Goal: Task Accomplishment & Management: Manage account settings

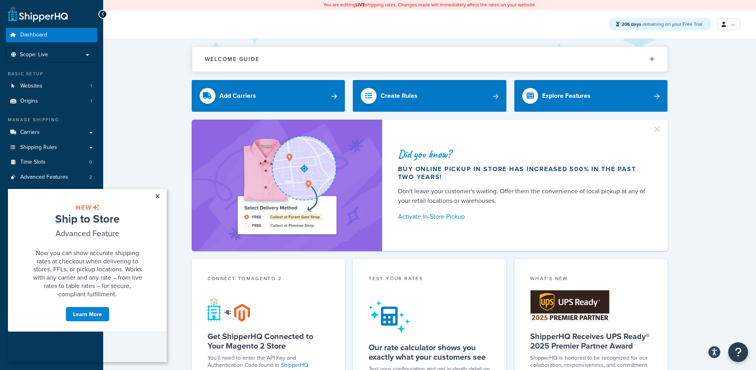
click at [158, 200] on link "×" at bounding box center [157, 196] width 14 height 14
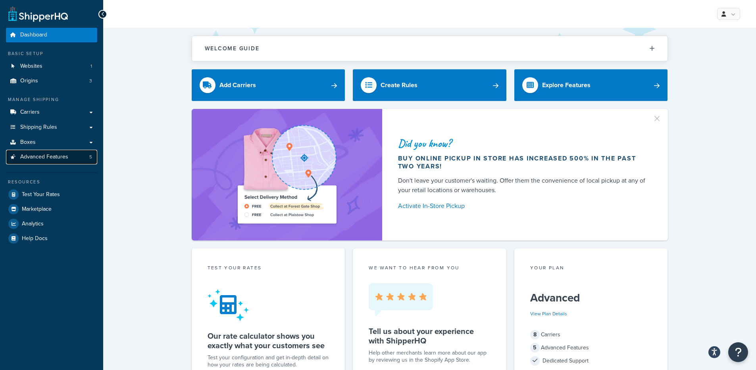
click at [38, 154] on span "Advanced Features" at bounding box center [44, 157] width 48 height 7
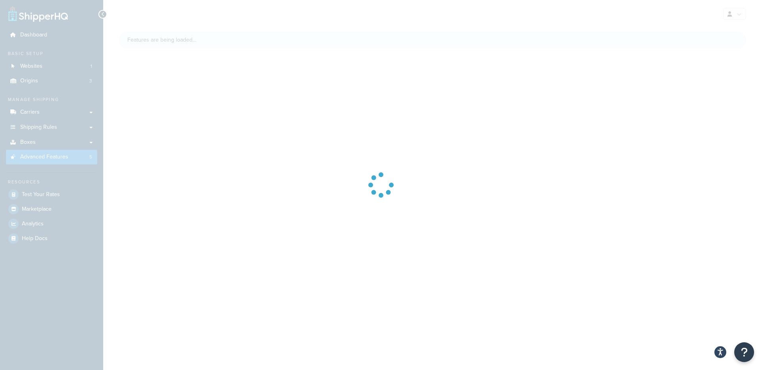
click at [56, 144] on div at bounding box center [381, 185] width 762 height 370
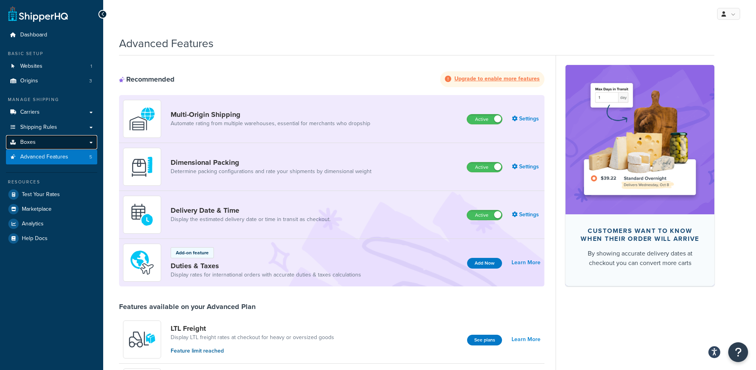
click at [76, 144] on link "Boxes" at bounding box center [51, 142] width 91 height 15
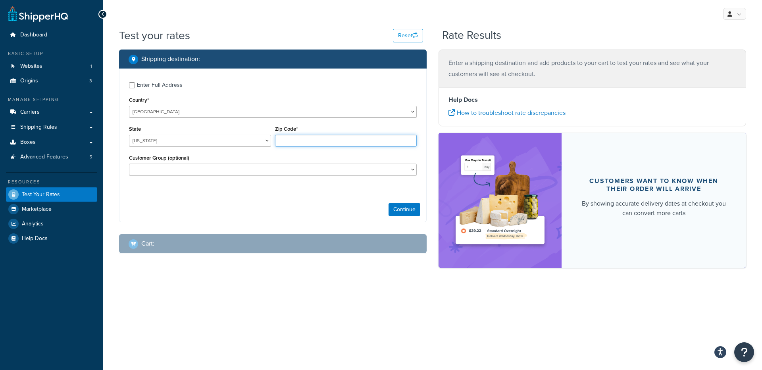
click at [306, 138] on input "Zip Code*" at bounding box center [346, 141] width 142 height 12
type input "78759"
select select "TX"
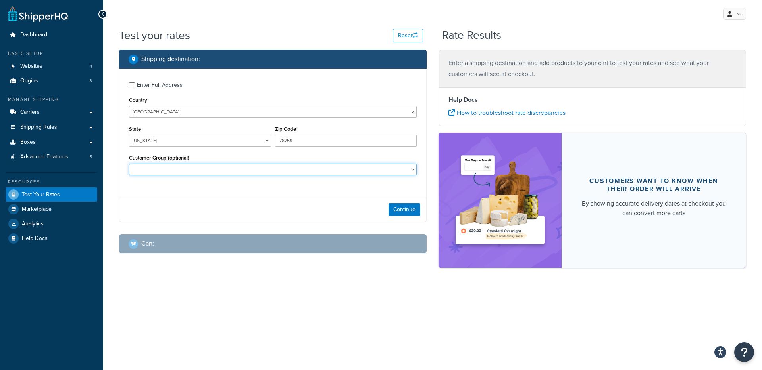
click at [254, 170] on select "Logged In Not Logged in Retail Wholesale" at bounding box center [273, 170] width 288 height 12
select select "Wholesale"
click at [129, 164] on select "Logged In Not Logged in Retail Wholesale" at bounding box center [273, 170] width 288 height 12
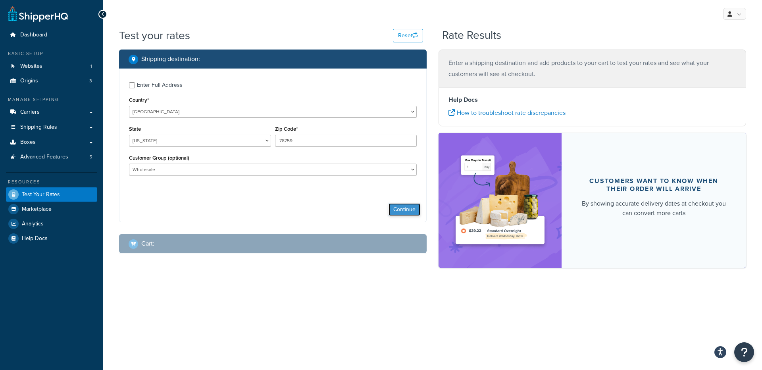
click at [403, 208] on button "Continue" at bounding box center [404, 209] width 32 height 13
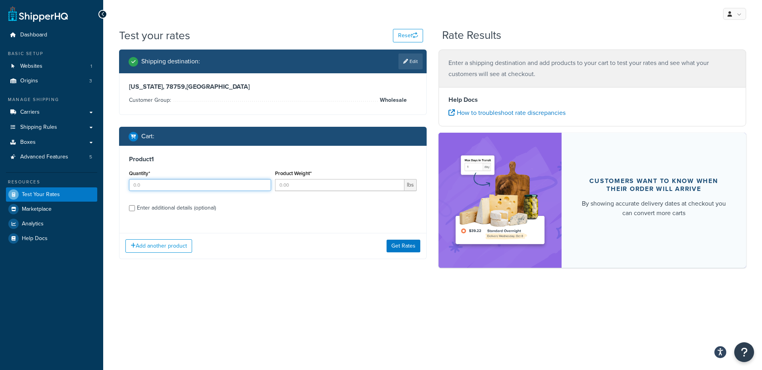
drag, startPoint x: 201, startPoint y: 194, endPoint x: 212, endPoint y: 185, distance: 14.0
click at [201, 194] on div "Quantity*" at bounding box center [200, 182] width 146 height 29
click at [212, 184] on input "Quantity*" at bounding box center [200, 185] width 142 height 12
type input "12"
click at [326, 190] on input "Product Weight*" at bounding box center [340, 185] width 130 height 12
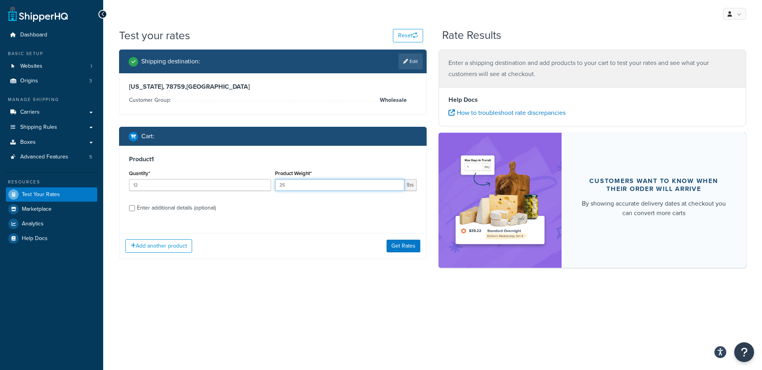
type input "25"
click at [162, 193] on div "Quantity* 12" at bounding box center [200, 182] width 146 height 29
drag, startPoint x: 163, startPoint y: 206, endPoint x: 160, endPoint y: 214, distance: 8.3
click at [163, 206] on div "Enter additional details (optional)" at bounding box center [176, 208] width 79 height 11
click at [135, 206] on input "Enter additional details (optional)" at bounding box center [132, 208] width 6 height 6
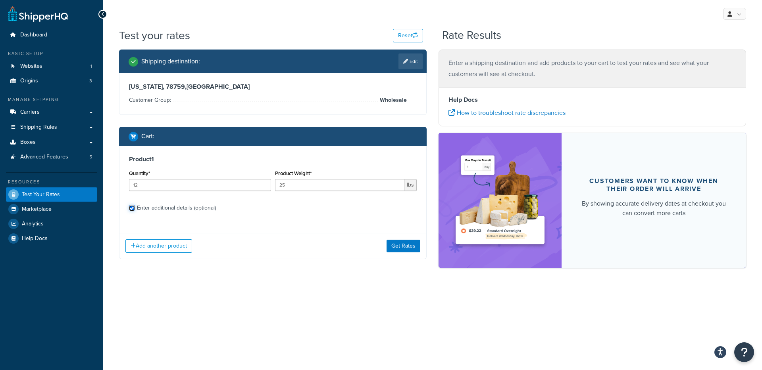
checkbox input "true"
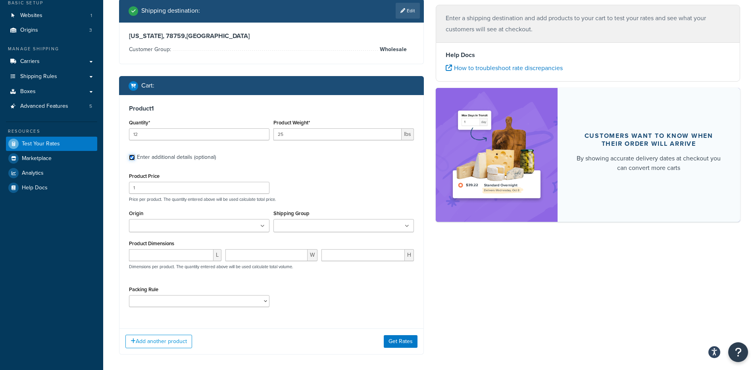
scroll to position [82, 0]
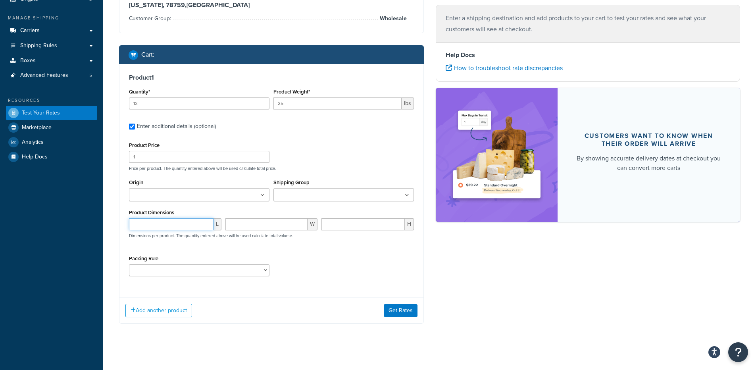
click at [163, 227] on input "number" at bounding box center [171, 225] width 84 height 12
type input "10"
click at [269, 226] on input "number" at bounding box center [266, 225] width 82 height 12
type input "12"
click at [345, 224] on input "number" at bounding box center [362, 225] width 83 height 12
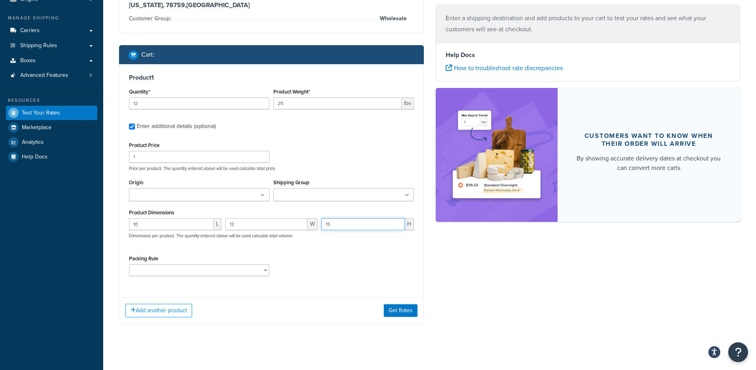
type input "15"
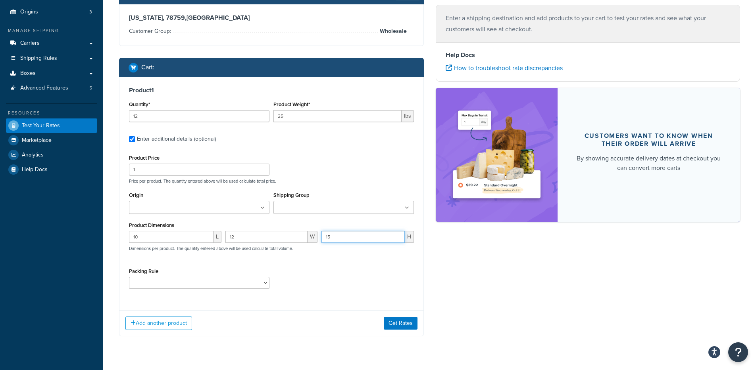
scroll to position [87, 0]
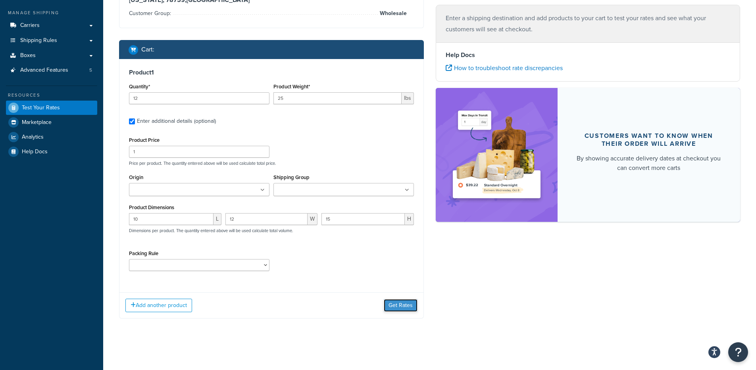
click at [409, 307] on button "Get Rates" at bounding box center [401, 305] width 34 height 13
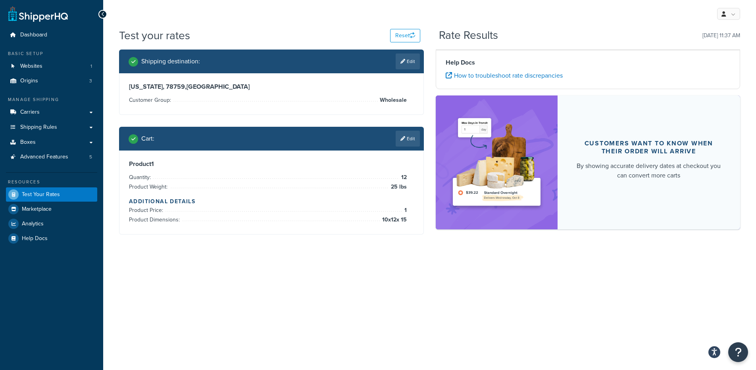
scroll to position [0, 0]
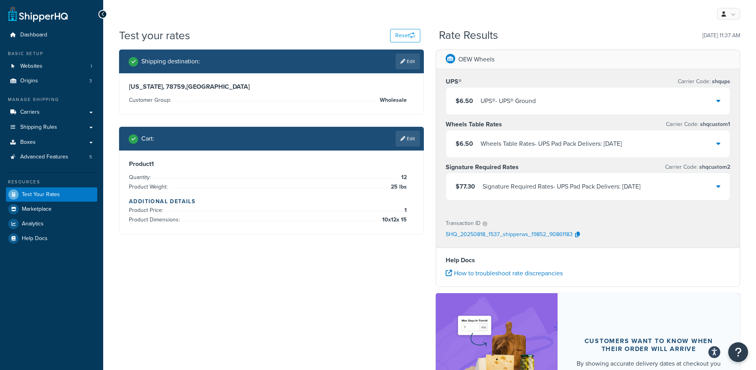
click at [553, 103] on div "$6.50 UPS® - UPS® Ground" at bounding box center [588, 101] width 284 height 27
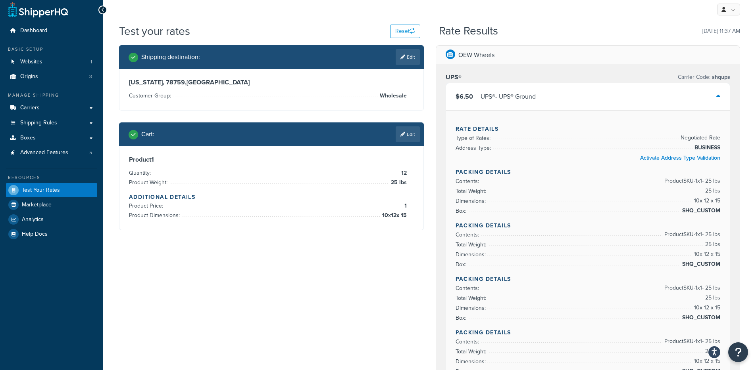
scroll to position [6, 0]
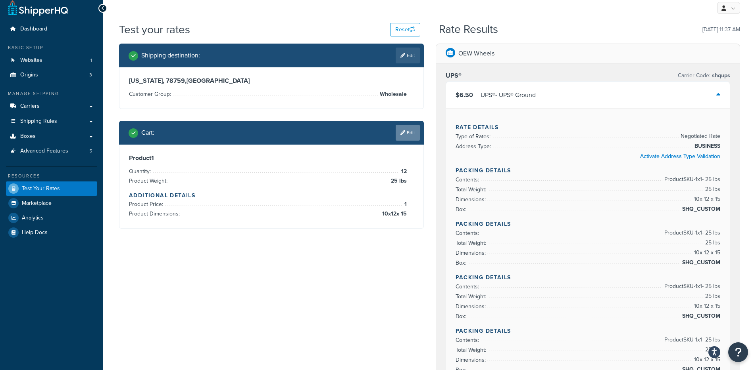
click at [405, 129] on link "Edit" at bounding box center [407, 133] width 24 height 16
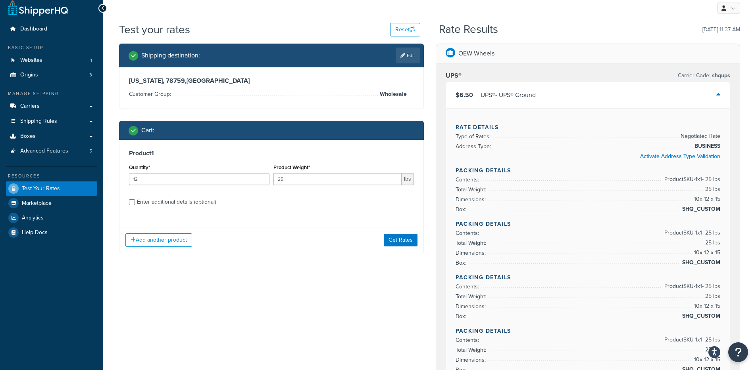
click at [155, 202] on div "Enter additional details (optional)" at bounding box center [176, 202] width 79 height 11
click at [135, 202] on input "Enter additional details (optional)" at bounding box center [132, 203] width 6 height 6
checkbox input "true"
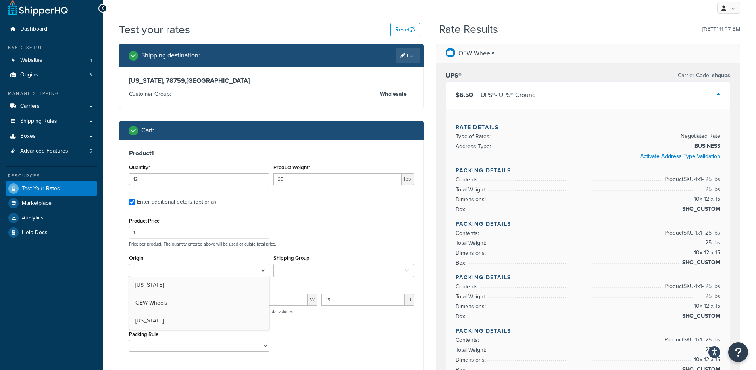
click at [160, 272] on input "Origin" at bounding box center [166, 271] width 70 height 9
click at [316, 228] on div "Product Price 1 Price per product. The quantity entered above will be used calc…" at bounding box center [271, 231] width 289 height 31
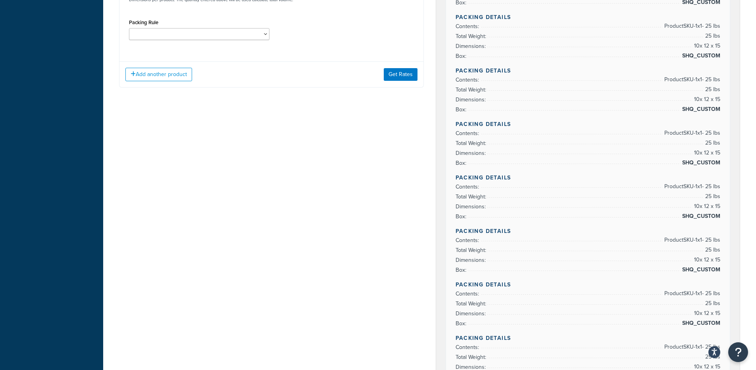
scroll to position [311, 0]
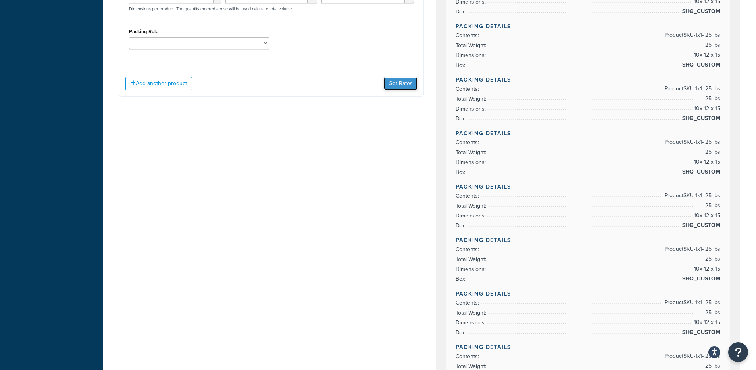
click at [402, 85] on button "Get Rates" at bounding box center [401, 83] width 34 height 13
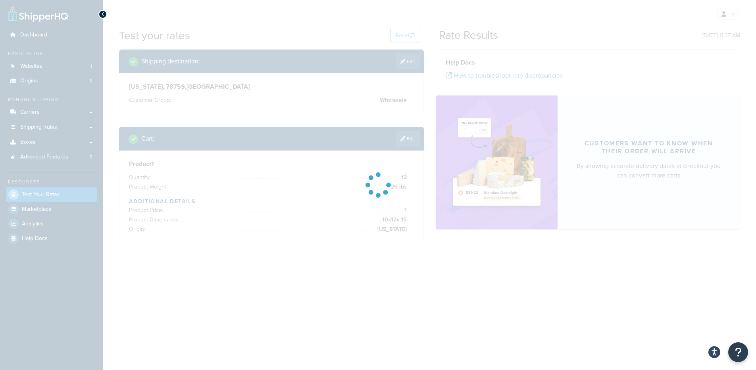
scroll to position [0, 0]
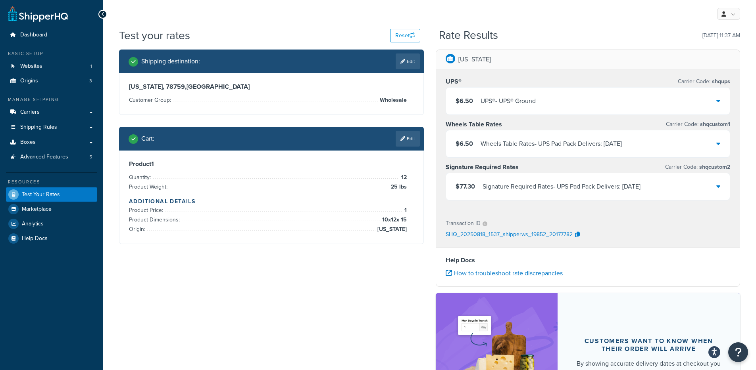
click at [596, 104] on div "$6.50 UPS® - UPS® Ground" at bounding box center [588, 101] width 284 height 27
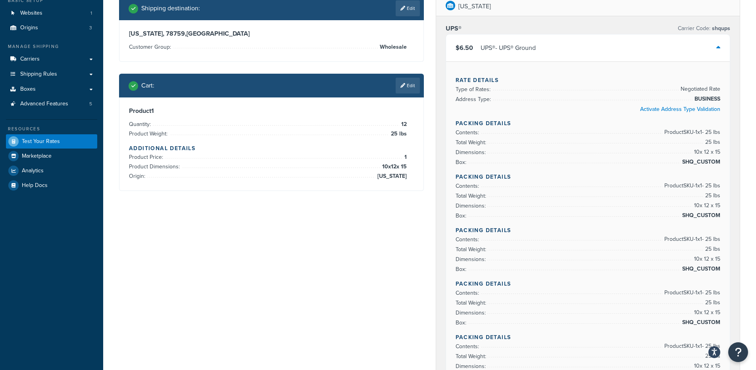
scroll to position [38, 0]
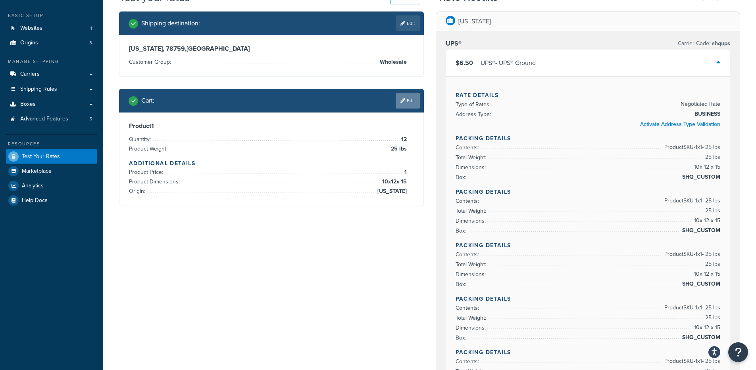
click at [404, 104] on link "Edit" at bounding box center [407, 101] width 24 height 16
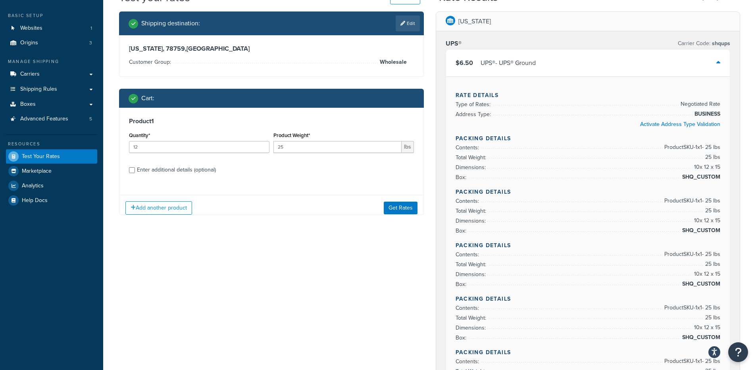
click at [159, 168] on div "Enter additional details (optional)" at bounding box center [176, 170] width 79 height 11
click at [135, 168] on input "Enter additional details (optional)" at bounding box center [132, 170] width 6 height 6
checkbox input "true"
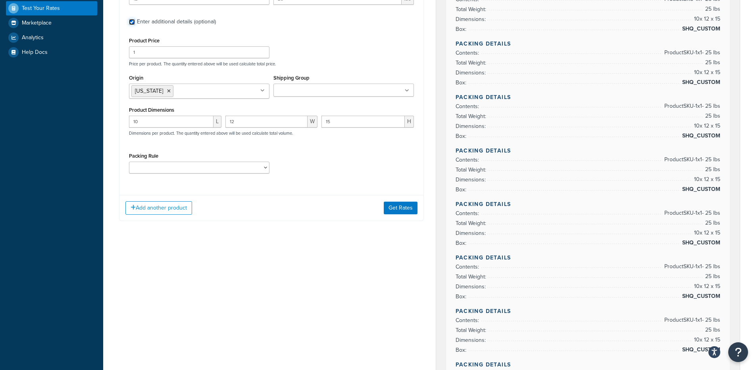
scroll to position [190, 0]
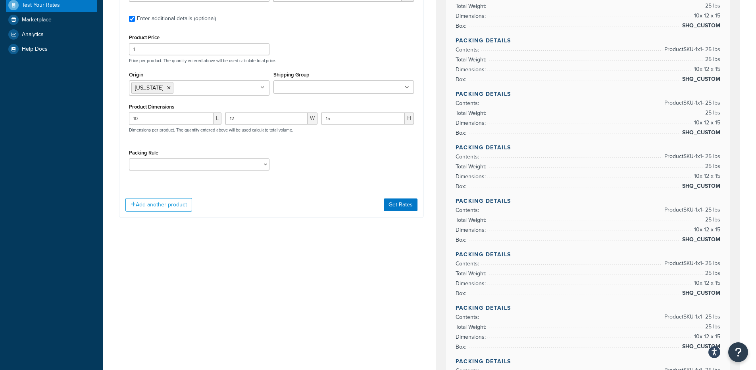
click at [305, 79] on div "Shipping Group 14 inch Wheel 15 inch Wheel 16 inch Wheel 17 inch 17 inch Wheel …" at bounding box center [343, 81] width 140 height 24
click at [296, 90] on input "Shipping Group" at bounding box center [311, 87] width 70 height 9
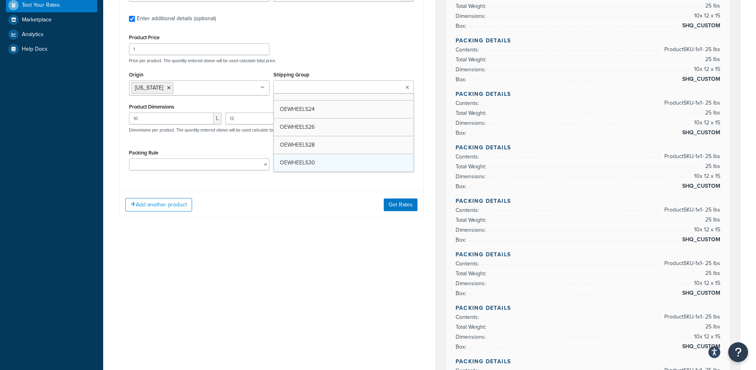
scroll to position [831, 0]
click at [294, 206] on div "Add another product Get Rates" at bounding box center [271, 205] width 304 height 26
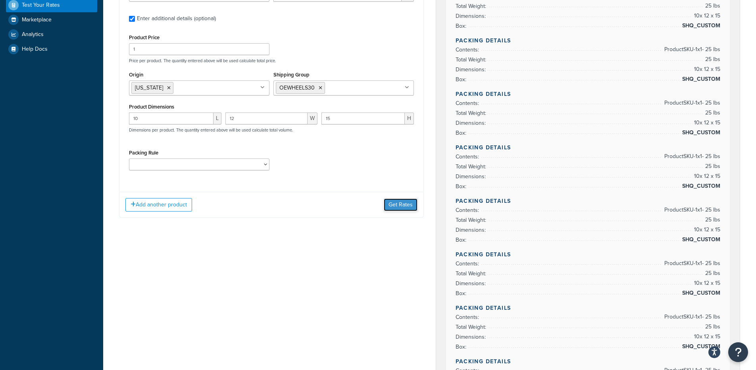
click at [403, 209] on button "Get Rates" at bounding box center [401, 205] width 34 height 13
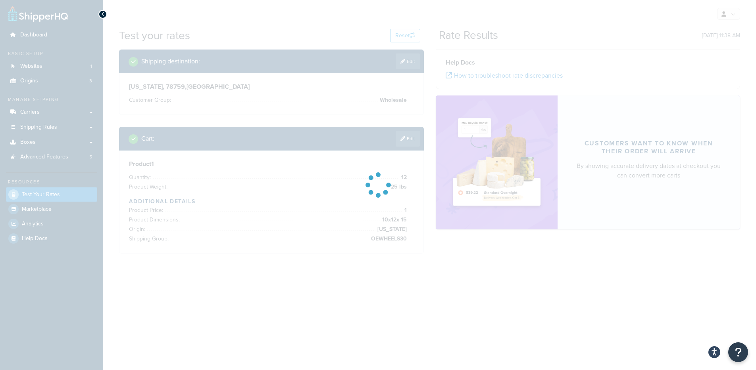
scroll to position [0, 0]
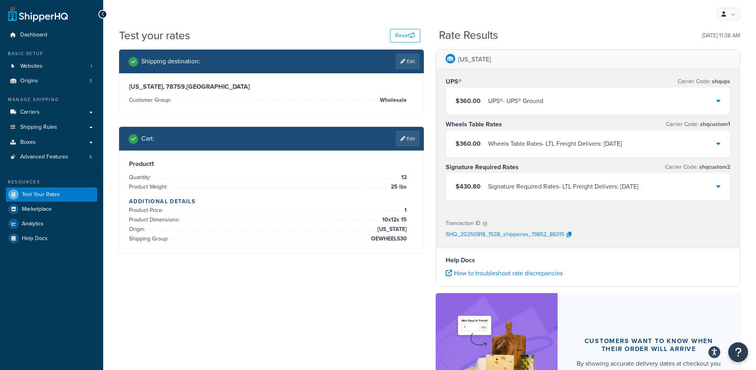
click at [568, 106] on div "$360.00 UPS® - UPS® Ground" at bounding box center [588, 101] width 284 height 27
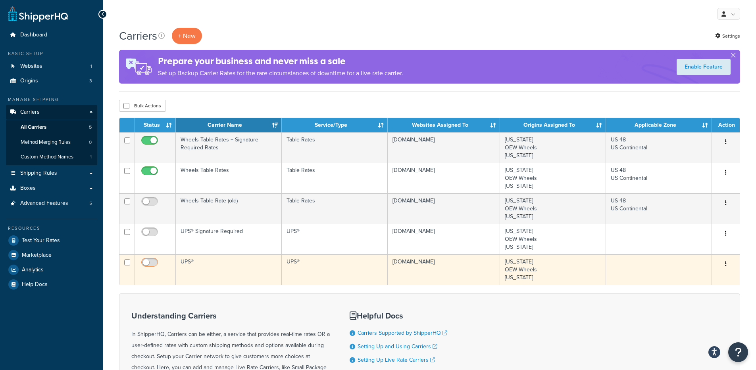
click at [148, 265] on input "checkbox" at bounding box center [151, 265] width 22 height 10
click at [150, 266] on input "checkbox" at bounding box center [151, 265] width 22 height 10
click at [150, 263] on input "checkbox" at bounding box center [151, 265] width 22 height 10
click at [154, 261] on input "checkbox" at bounding box center [151, 265] width 22 height 10
checkbox input "false"
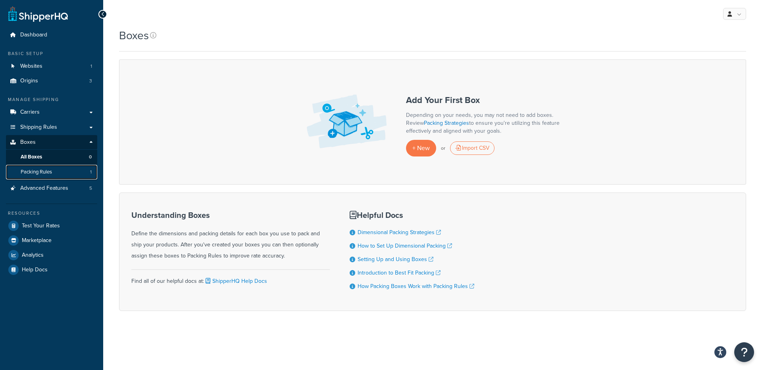
click at [77, 170] on link "Packing Rules 1" at bounding box center [51, 172] width 91 height 15
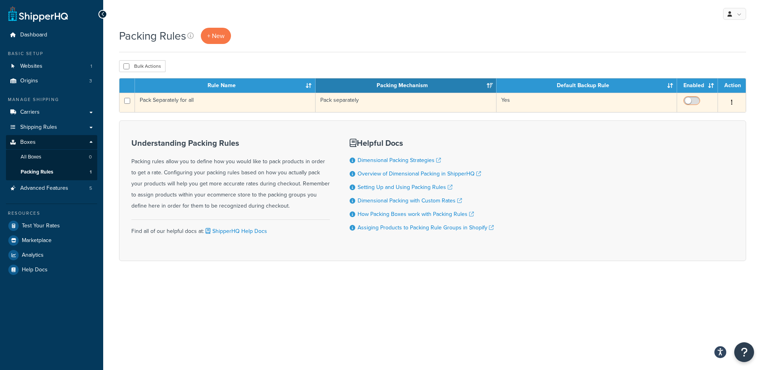
click at [687, 101] on input "checkbox" at bounding box center [692, 103] width 22 height 10
click at [695, 101] on input "checkbox" at bounding box center [692, 103] width 22 height 10
click at [692, 102] on input "checkbox" at bounding box center [692, 103] width 22 height 10
click at [696, 101] on input "checkbox" at bounding box center [692, 103] width 22 height 10
checkbox input "false"
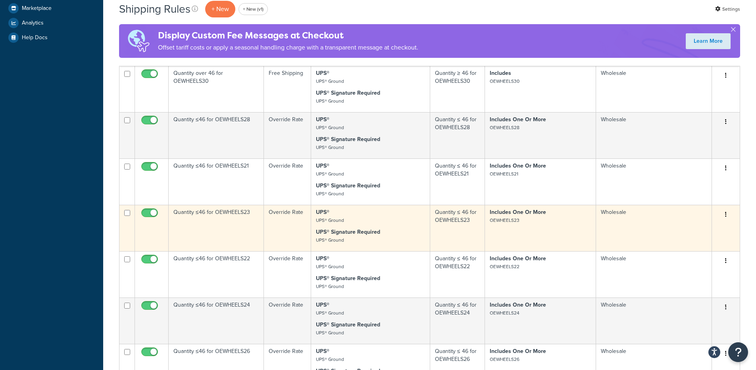
scroll to position [523, 0]
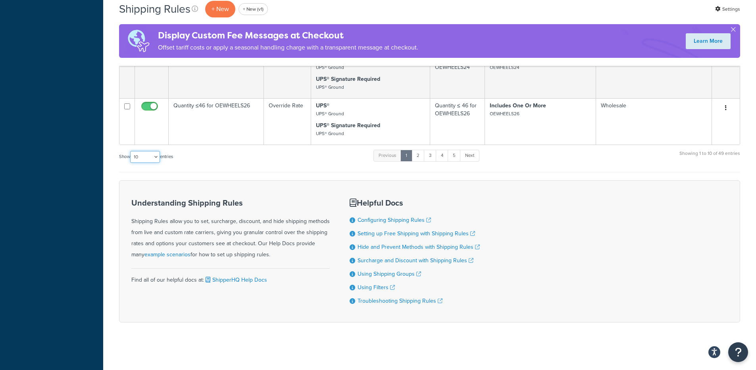
click at [148, 158] on select "10 15 25 50 100 1000" at bounding box center [145, 157] width 30 height 12
select select "1000"
click at [131, 151] on select "10 15 25 50 100 1000" at bounding box center [145, 157] width 30 height 12
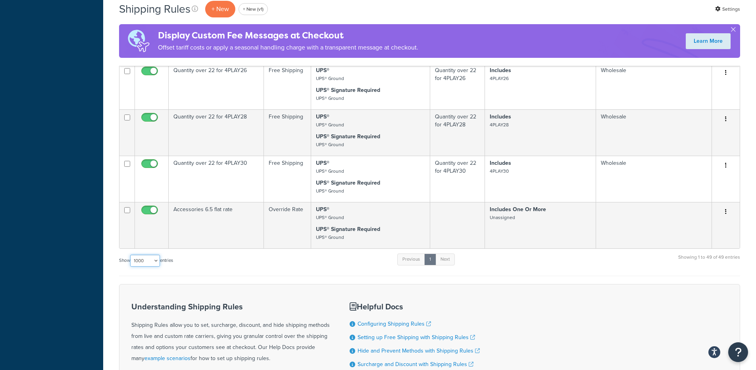
scroll to position [2223, 0]
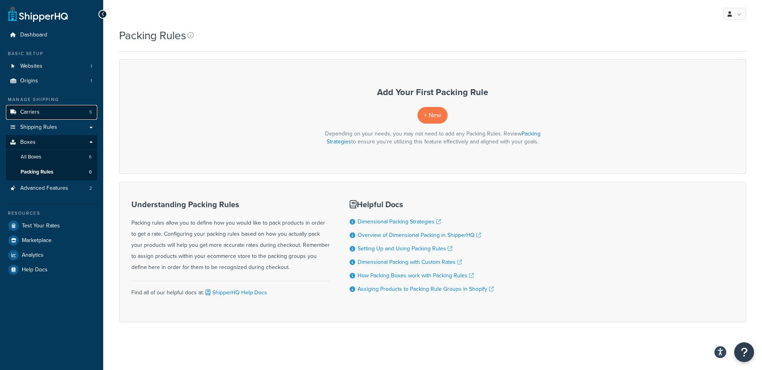
click at [53, 116] on link "Carriers 5" at bounding box center [51, 112] width 91 height 15
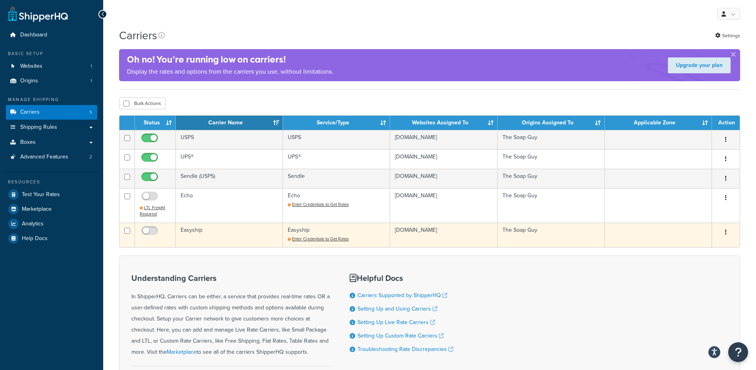
click at [221, 235] on td "Easyship" at bounding box center [229, 235] width 107 height 25
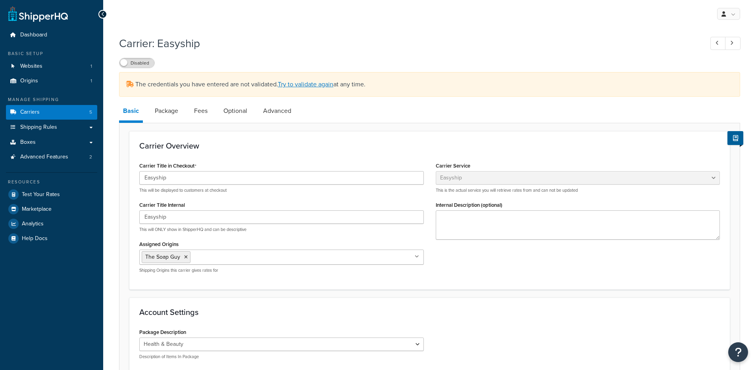
select select "easyship"
select select "health_beauty"
click at [324, 88] on link "Try to validate again" at bounding box center [306, 84] width 56 height 9
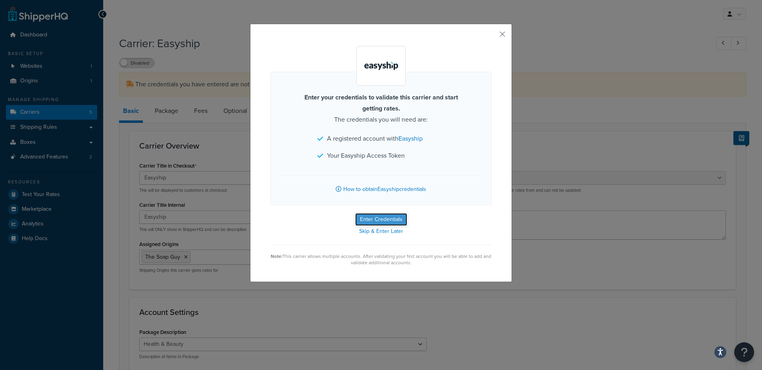
click at [376, 221] on button "Enter Credentials" at bounding box center [381, 219] width 52 height 13
select select "health_beauty"
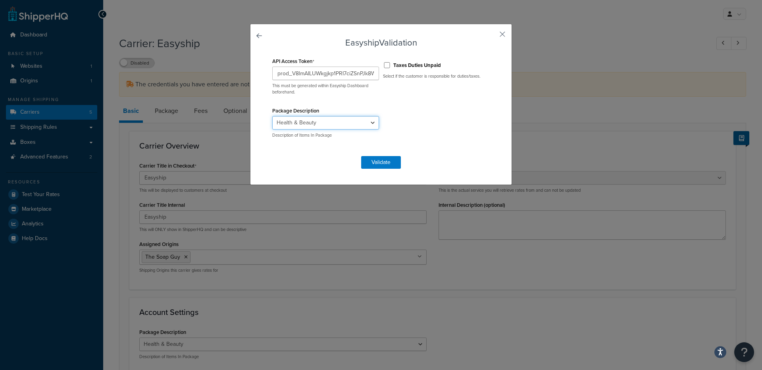
click at [359, 119] on select "Audio Video Bags & Luggages Books & Collectibles Cameras Computers & Laptops Do…" at bounding box center [325, 122] width 107 height 13
click at [384, 165] on button "Validate" at bounding box center [381, 162] width 40 height 13
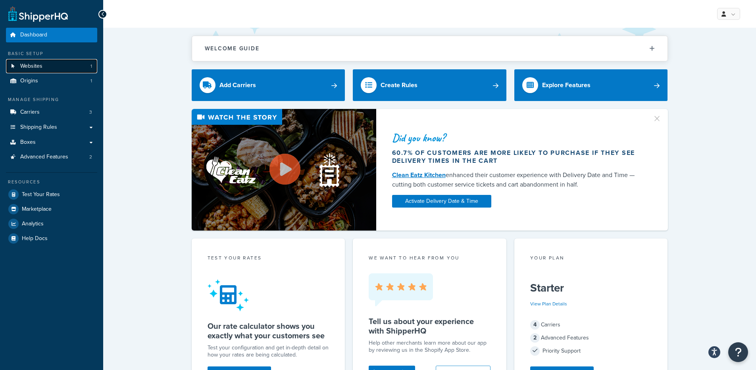
click at [50, 70] on link "Websites 1" at bounding box center [51, 66] width 91 height 15
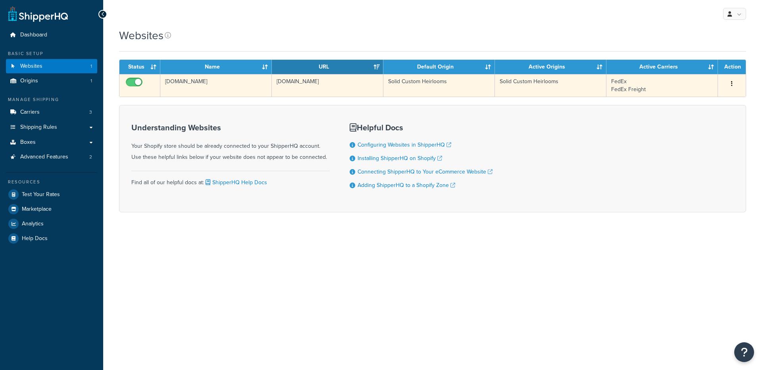
click at [208, 89] on td "[DOMAIN_NAME]" at bounding box center [215, 85] width 111 height 23
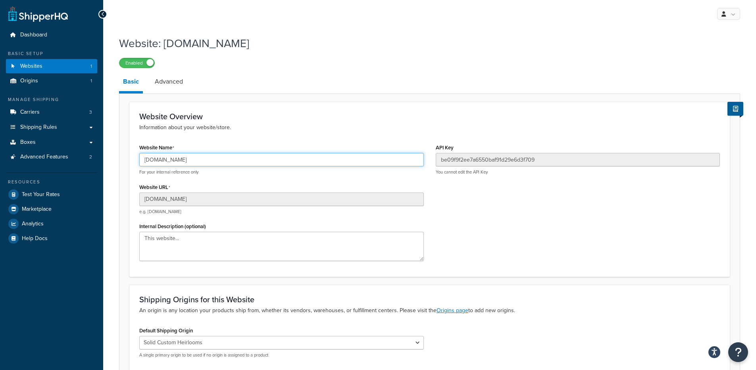
click at [225, 154] on input "solid-custom-heirlooms.myshopify.com" at bounding box center [281, 159] width 284 height 13
click at [224, 156] on input "solid-custom-heirlooms.myshopify.com" at bounding box center [281, 159] width 284 height 13
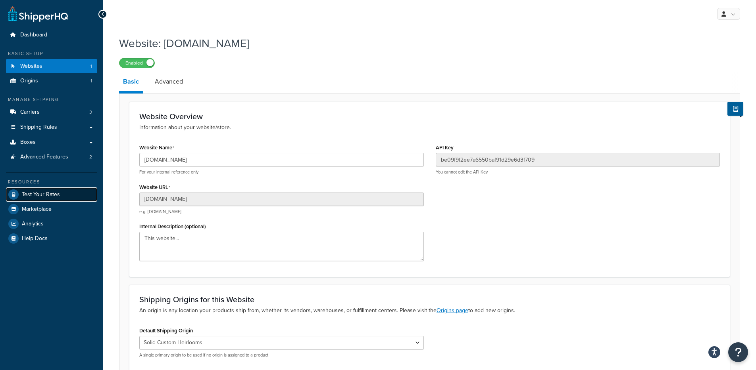
click at [40, 188] on link "Test Your Rates" at bounding box center [51, 195] width 91 height 14
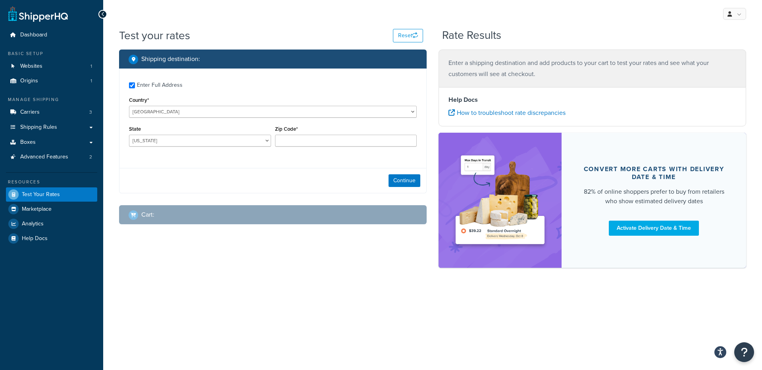
checkbox input "true"
type input "95050"
select select "CA"
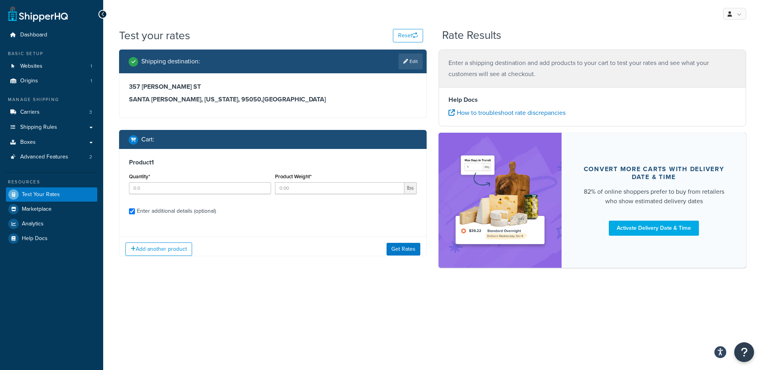
checkbox input "true"
type input "1"
type input "1049.1236"
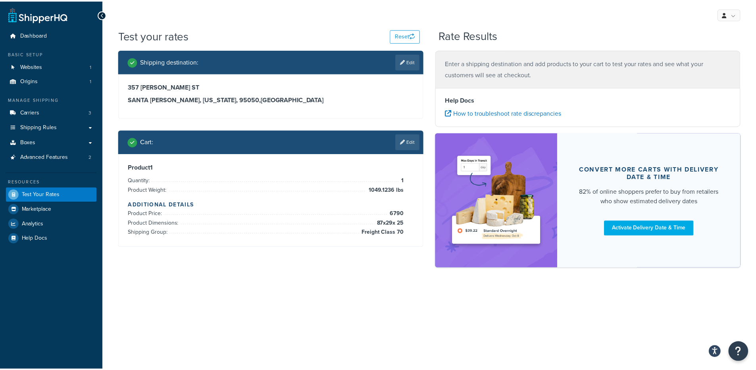
scroll to position [72, 0]
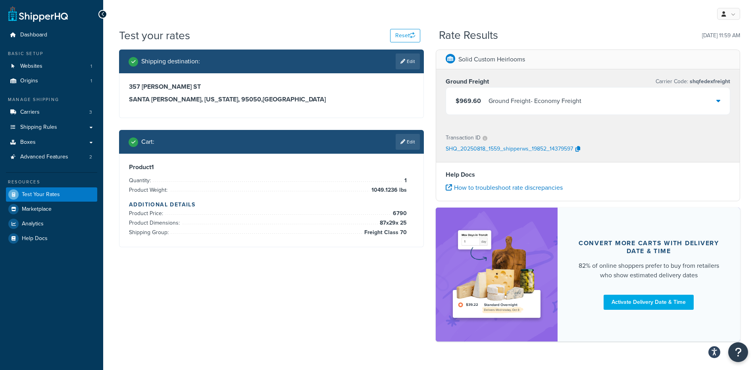
click at [528, 98] on div "Ground Freight - Economy Freight" at bounding box center [534, 101] width 93 height 11
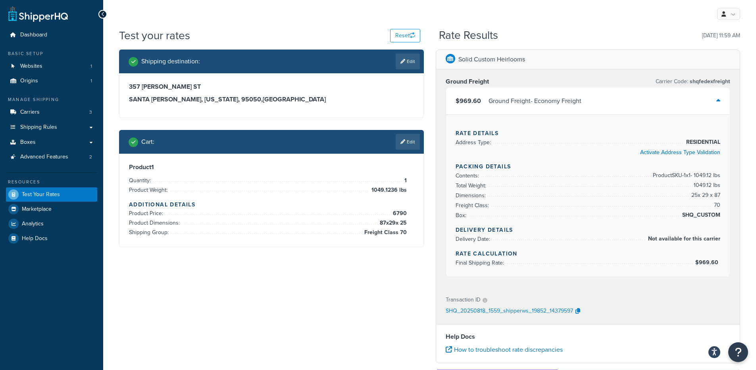
click at [528, 98] on div "Ground Freight - Economy Freight" at bounding box center [534, 101] width 93 height 11
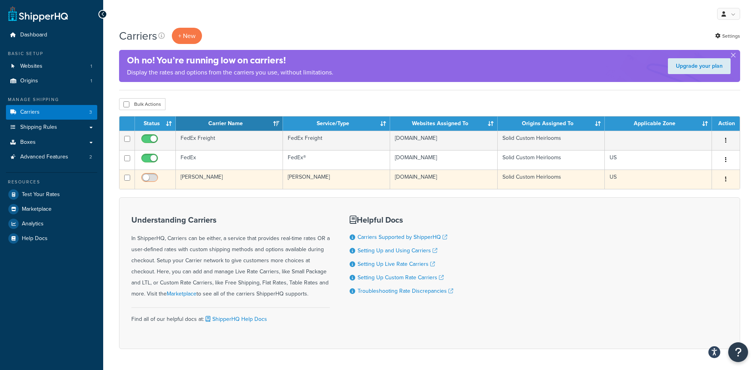
click at [149, 179] on input "checkbox" at bounding box center [151, 180] width 22 height 10
click at [148, 178] on input "checkbox" at bounding box center [151, 180] width 22 height 10
click at [152, 178] on input "checkbox" at bounding box center [151, 180] width 22 height 10
click at [144, 177] on input "checkbox" at bounding box center [151, 180] width 22 height 10
checkbox input "false"
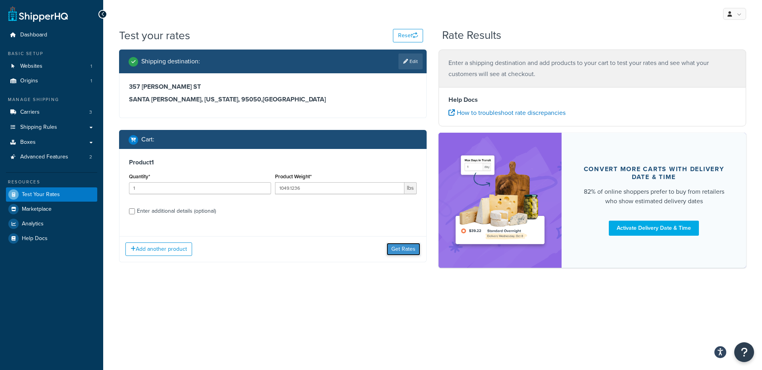
click at [403, 254] on button "Get Rates" at bounding box center [403, 249] width 34 height 13
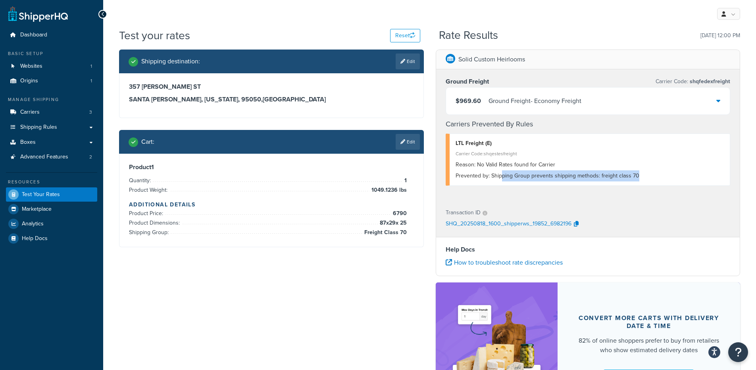
drag, startPoint x: 500, startPoint y: 172, endPoint x: 652, endPoint y: 174, distance: 152.3
click at [652, 174] on div "Prevented by: Shipping Group prevents shipping methods: freight class 70" at bounding box center [589, 176] width 269 height 11
click at [274, 261] on div "Shipping destination : Edit [STREET_ADDRESS][PERSON_NAME][US_STATE] Cart : Edit…" at bounding box center [429, 237] width 633 height 375
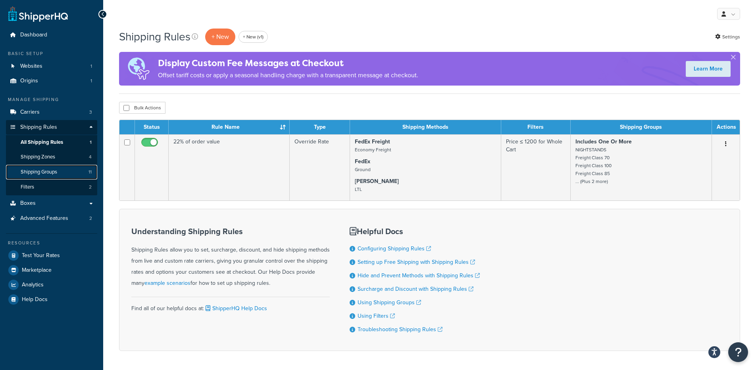
click at [52, 172] on span "Shipping Groups" at bounding box center [39, 172] width 36 height 7
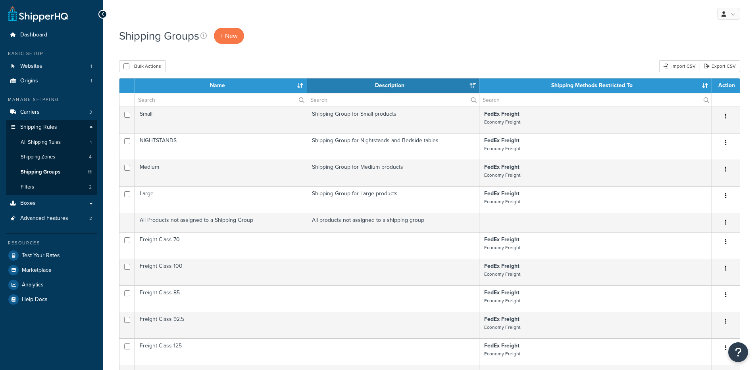
select select "15"
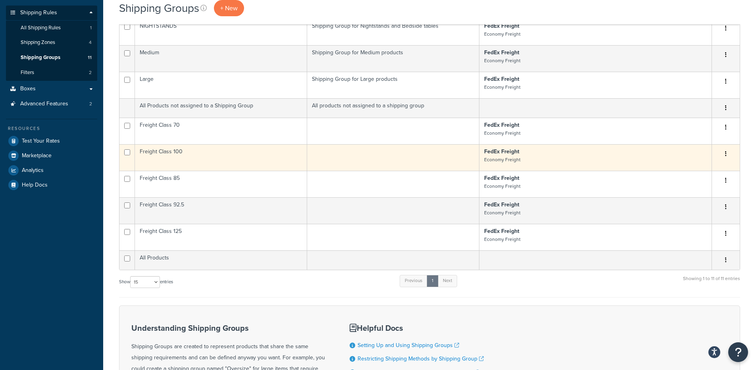
scroll to position [136, 0]
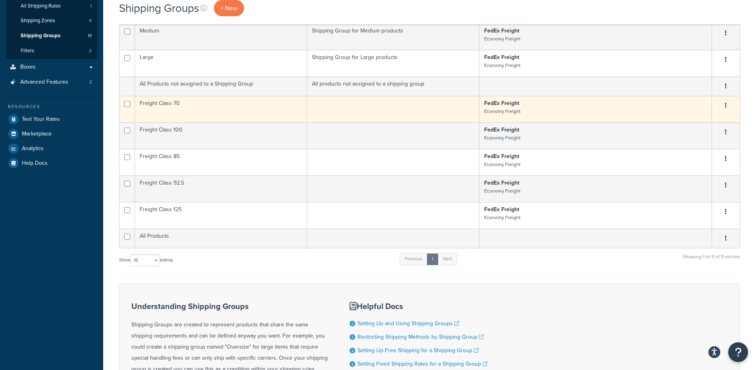
click at [240, 106] on td "Freight Class 70" at bounding box center [221, 109] width 172 height 27
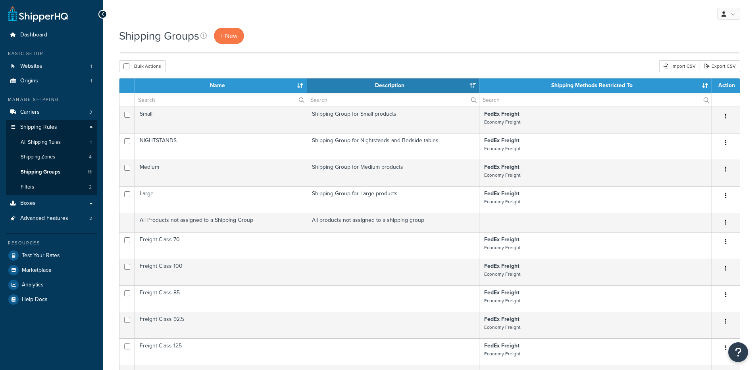
select select "15"
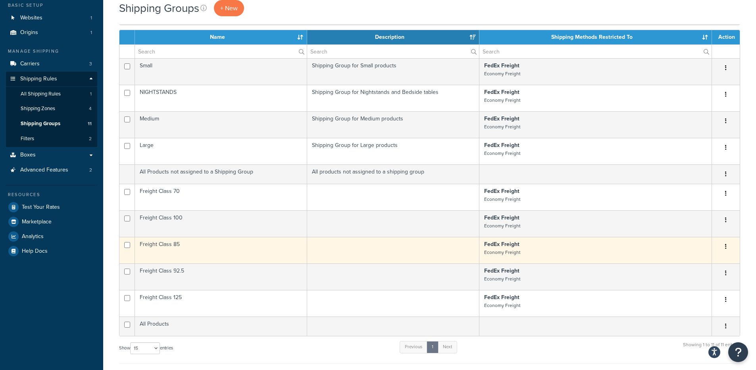
scroll to position [59, 0]
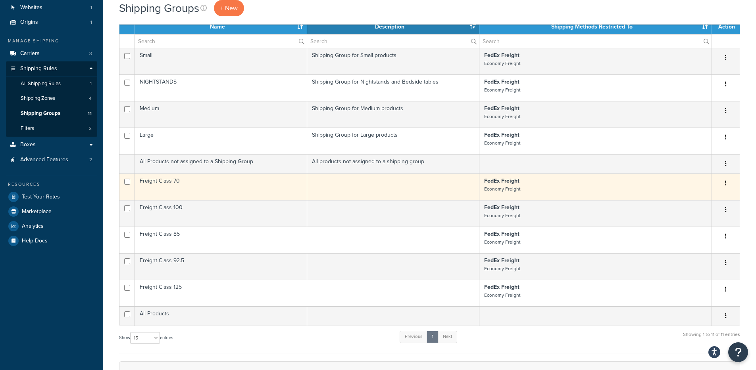
click at [553, 175] on td "FedEx Freight Economy Freight" at bounding box center [595, 187] width 232 height 27
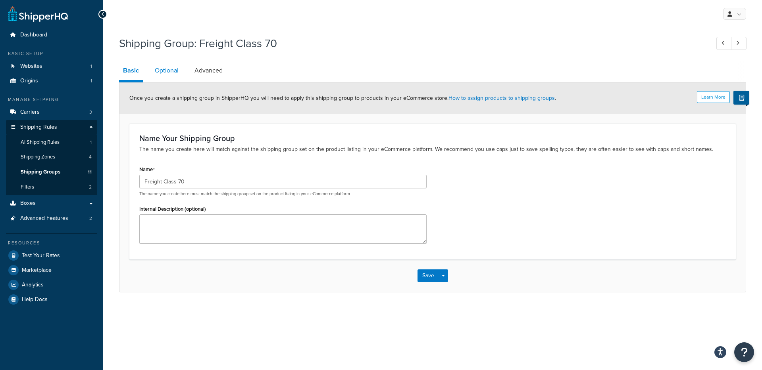
click at [167, 71] on link "Optional" at bounding box center [167, 70] width 32 height 19
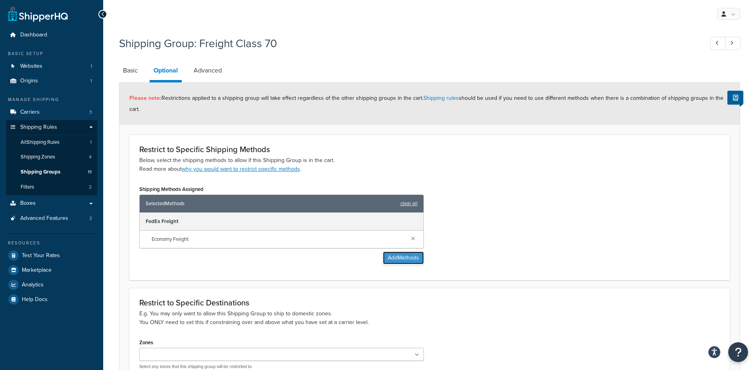
click at [394, 254] on button "Add Methods" at bounding box center [403, 258] width 41 height 13
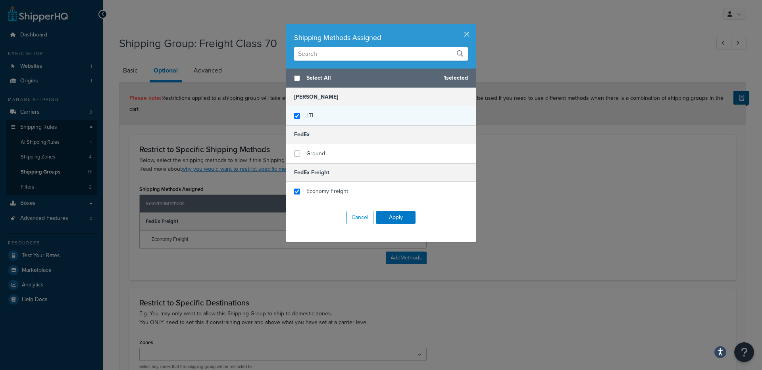
checkbox input "true"
click at [346, 111] on div "LTL" at bounding box center [381, 115] width 190 height 19
click at [391, 219] on button "Apply" at bounding box center [396, 217] width 40 height 13
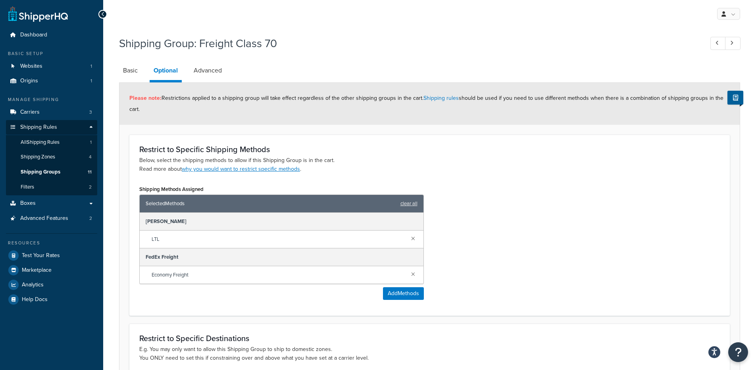
click at [582, 215] on div "Shipping Methods Assigned Selected Methods clear all Estes LTL FedEx Freight Ec…" at bounding box center [429, 245] width 592 height 123
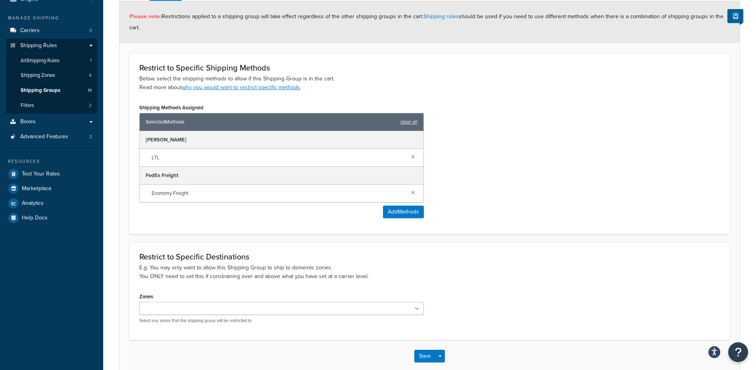
scroll to position [124, 0]
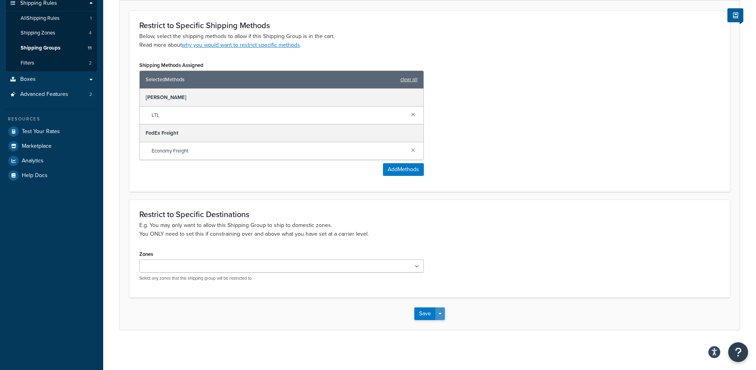
click at [439, 313] on button "Save Dropdown" at bounding box center [440, 314] width 10 height 13
click at [446, 328] on button "Save and Edit" at bounding box center [452, 328] width 77 height 17
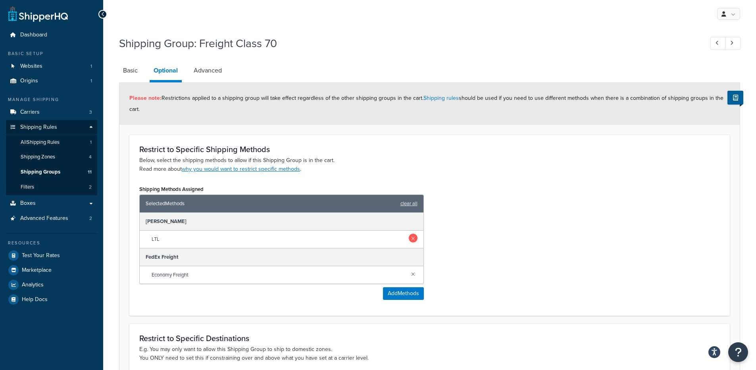
click at [414, 239] on link at bounding box center [413, 238] width 9 height 9
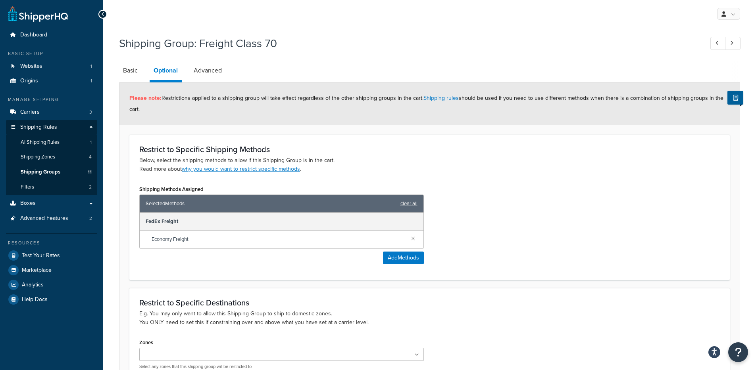
click at [460, 230] on div "Shipping Methods Assigned Selected Methods clear all FedEx Freight Economy Frei…" at bounding box center [429, 227] width 592 height 87
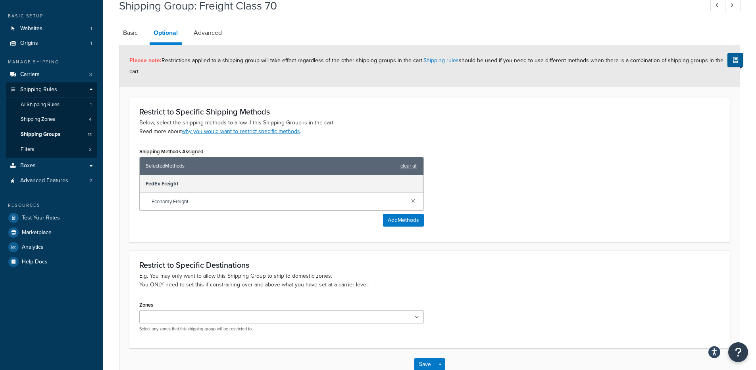
scroll to position [88, 0]
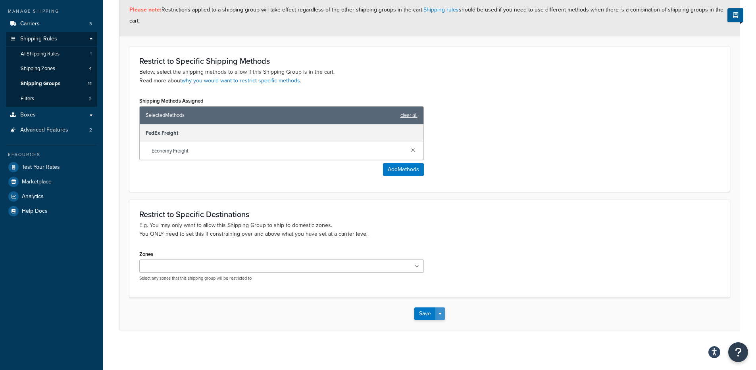
click at [441, 312] on button "Save Dropdown" at bounding box center [440, 314] width 10 height 13
click at [449, 331] on button "Save and Edit" at bounding box center [452, 328] width 77 height 17
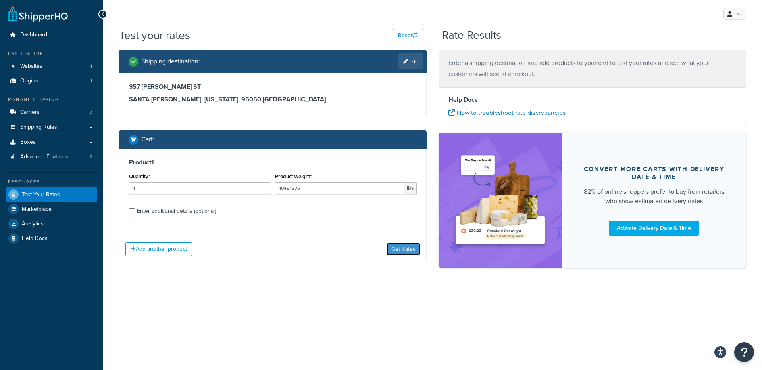
click at [397, 246] on button "Get Rates" at bounding box center [403, 249] width 34 height 13
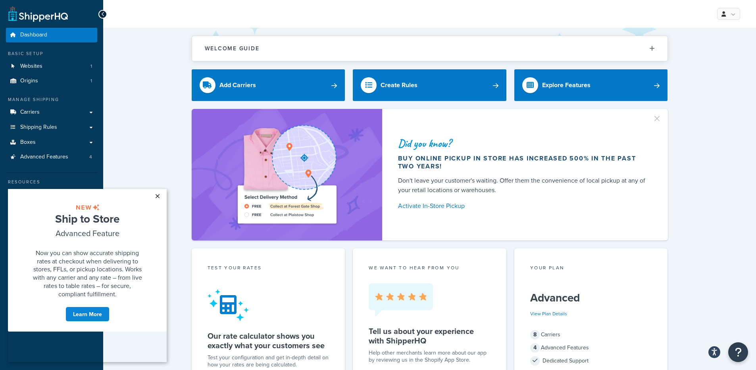
click at [156, 193] on link "×" at bounding box center [157, 196] width 14 height 14
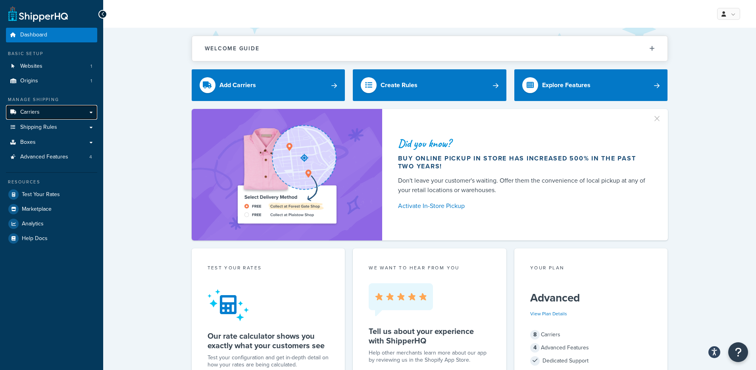
click at [57, 111] on link "Carriers" at bounding box center [51, 112] width 91 height 15
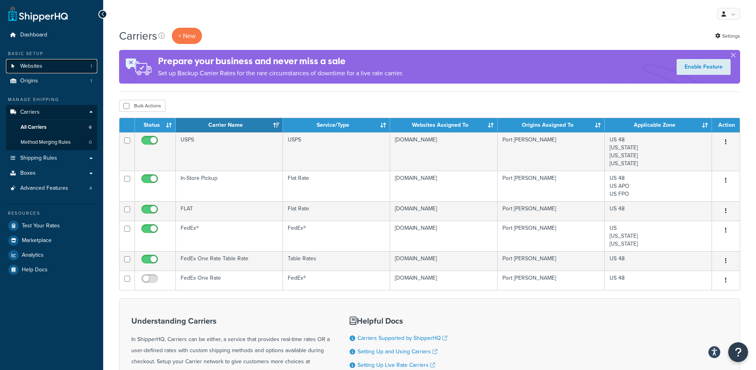
click at [38, 68] on span "Websites" at bounding box center [31, 66] width 22 height 7
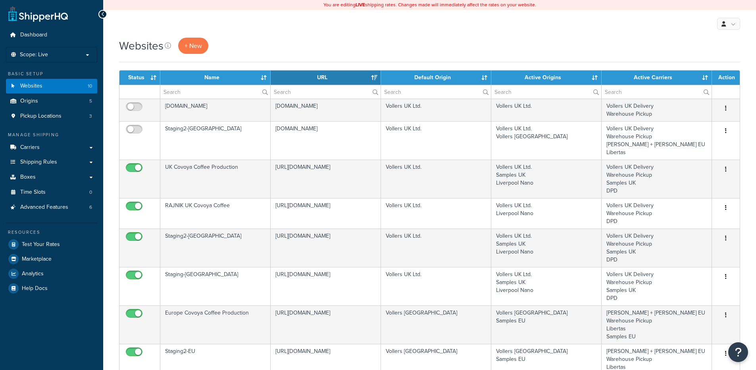
select select "15"
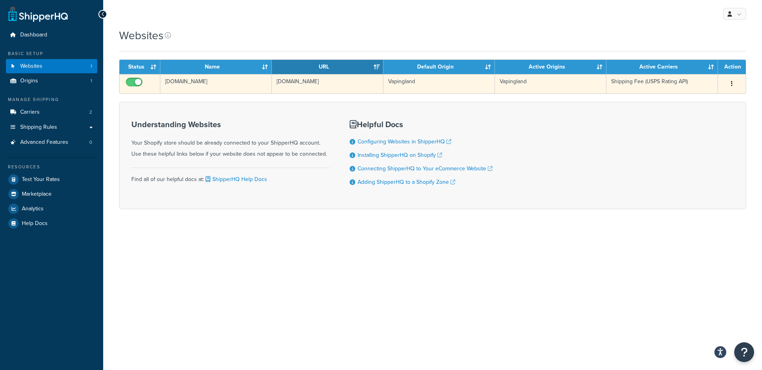
click at [243, 81] on td "[DOMAIN_NAME]" at bounding box center [215, 83] width 111 height 19
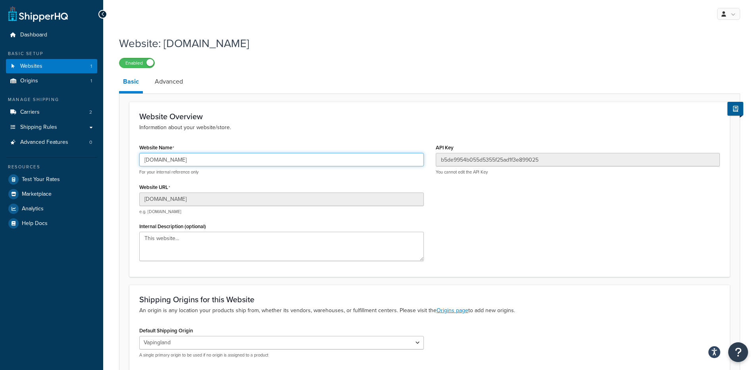
click at [230, 155] on input "[DOMAIN_NAME]" at bounding box center [281, 159] width 284 height 13
click at [45, 182] on span "Test Your Rates" at bounding box center [41, 180] width 38 height 7
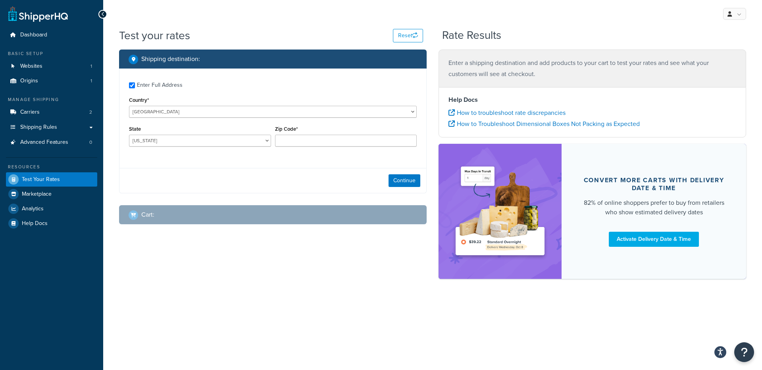
checkbox input "true"
type input "76063"
select select "[GEOGRAPHIC_DATA]"
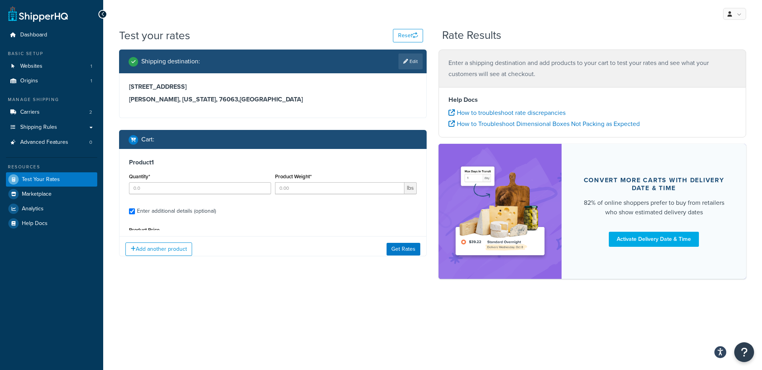
type input "1"
type input "0"
type input "18.99"
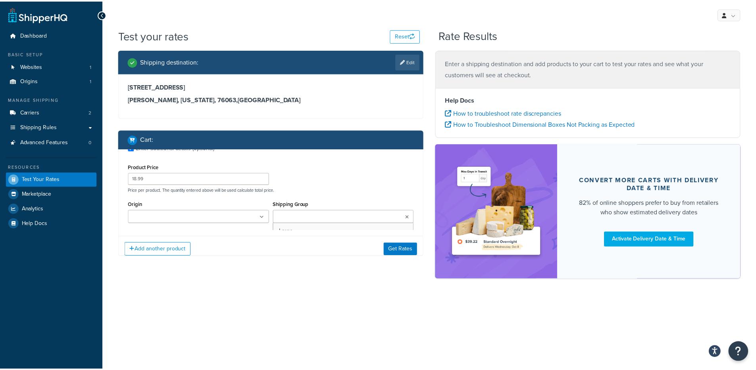
scroll to position [67, 0]
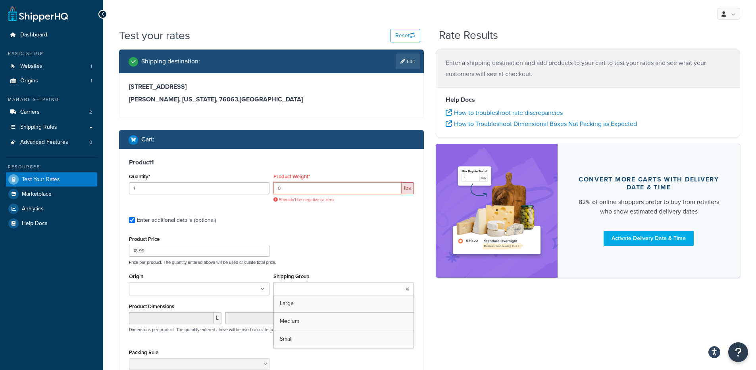
click at [288, 188] on input "0" at bounding box center [337, 188] width 128 height 12
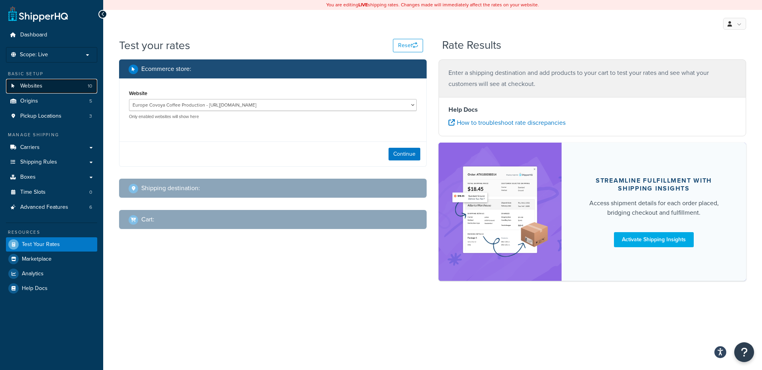
click at [59, 90] on link "Websites 10" at bounding box center [51, 86] width 91 height 15
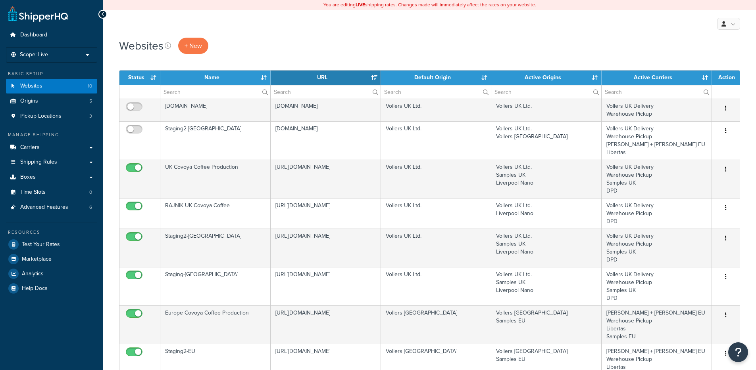
select select "15"
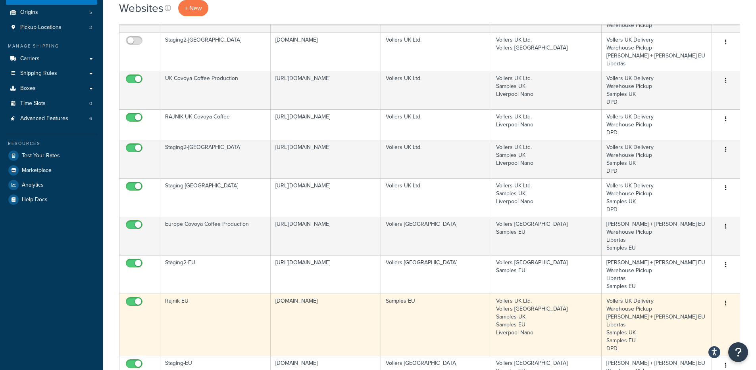
scroll to position [86, 0]
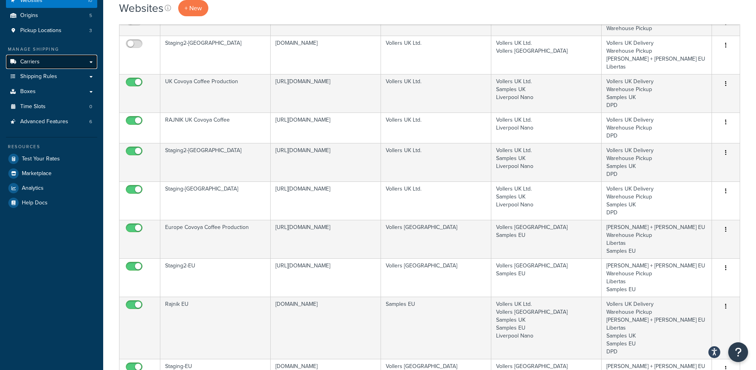
click at [75, 66] on link "Carriers" at bounding box center [51, 62] width 91 height 15
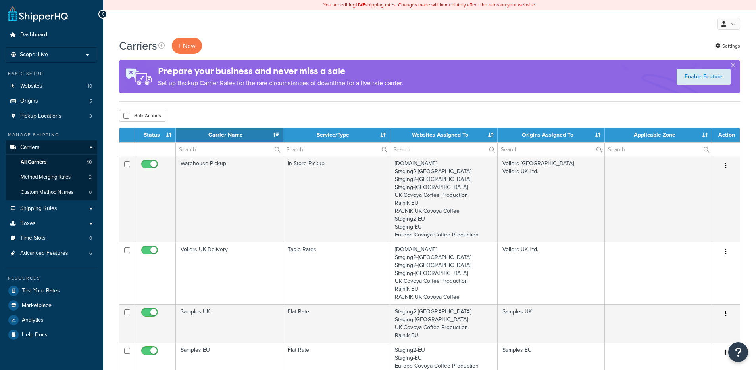
select select "15"
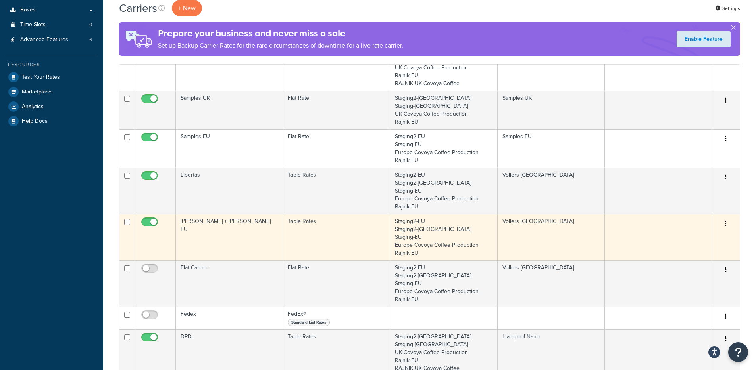
scroll to position [160, 0]
